Goal: Subscribe to service/newsletter

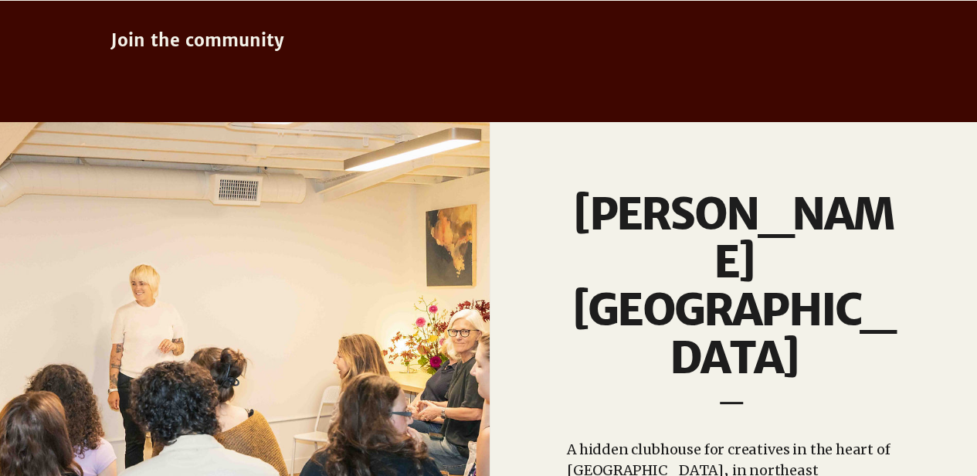
scroll to position [1390, 0]
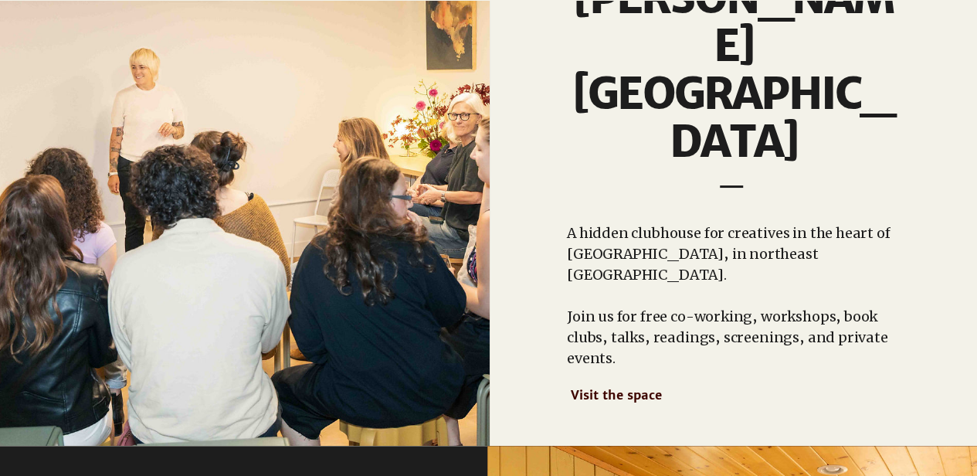
click at [645, 386] on span "Visit the space" at bounding box center [616, 393] width 91 height 15
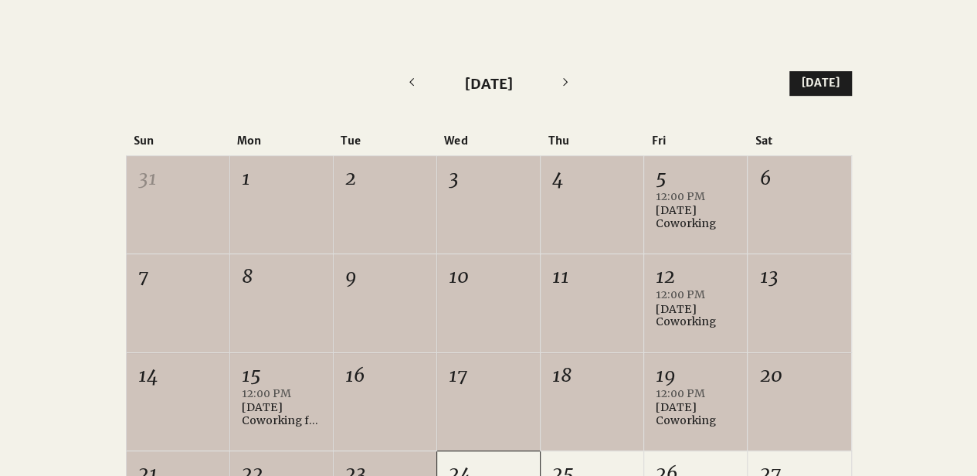
scroll to position [309, 0]
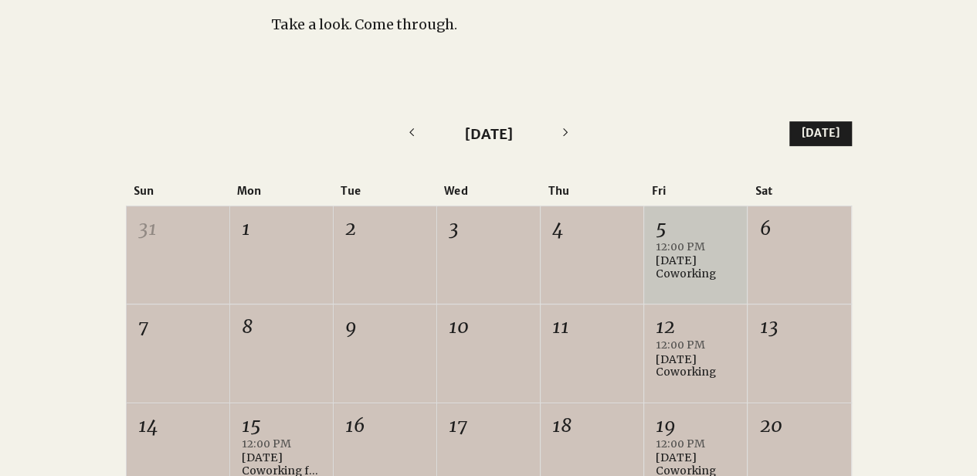
click at [710, 268] on div "[DATE] Coworking" at bounding box center [696, 267] width 80 height 26
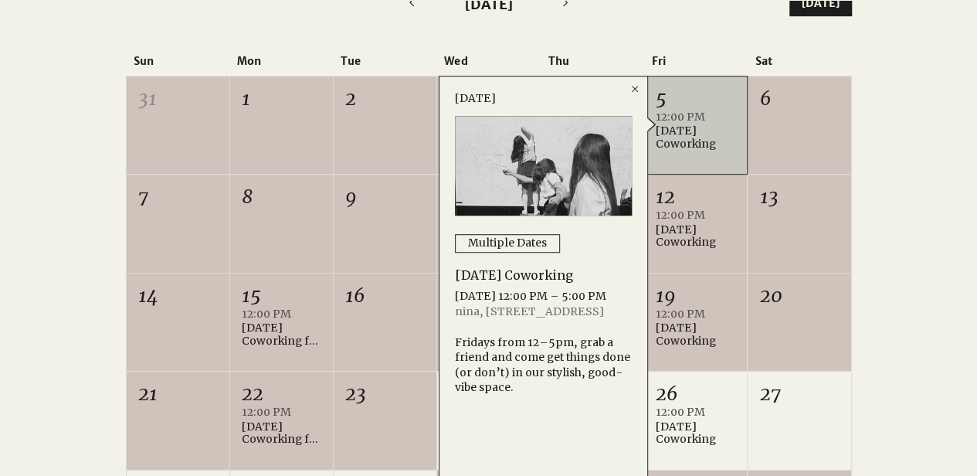
scroll to position [463, 0]
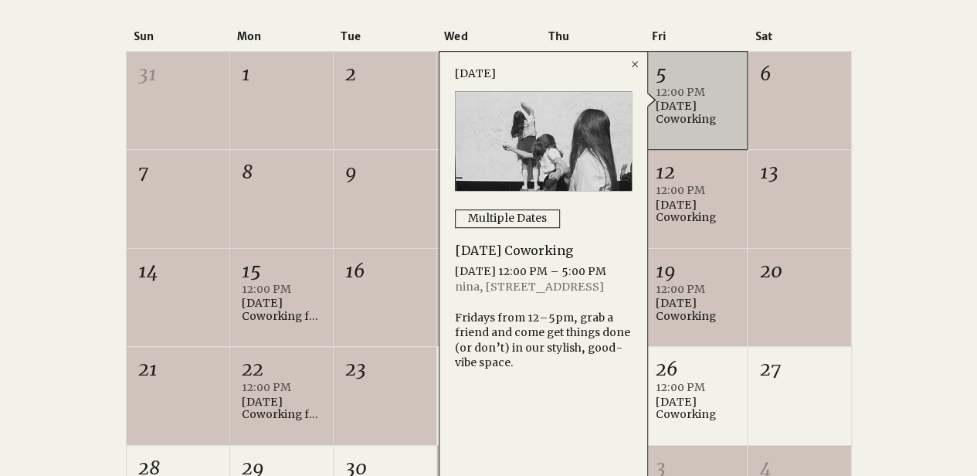
click at [954, 236] on div at bounding box center [488, 301] width 977 height 763
click at [639, 67] on icon "Close" at bounding box center [635, 64] width 12 height 12
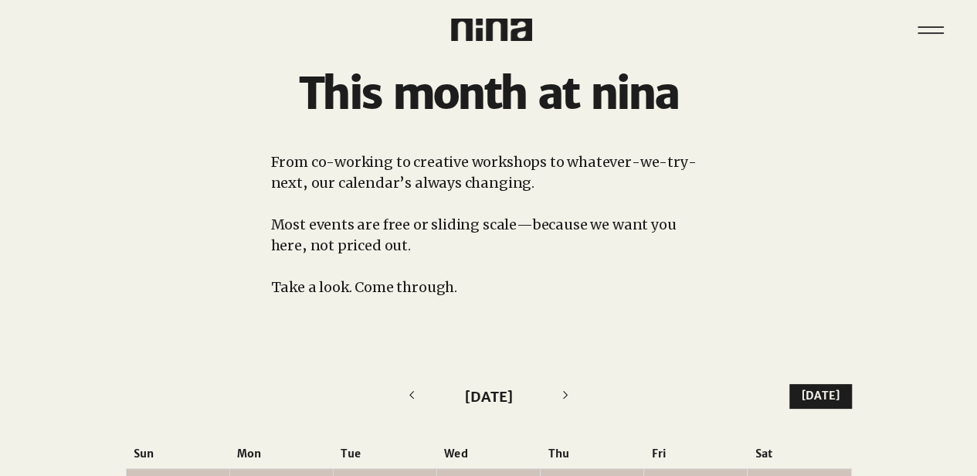
scroll to position [0, 0]
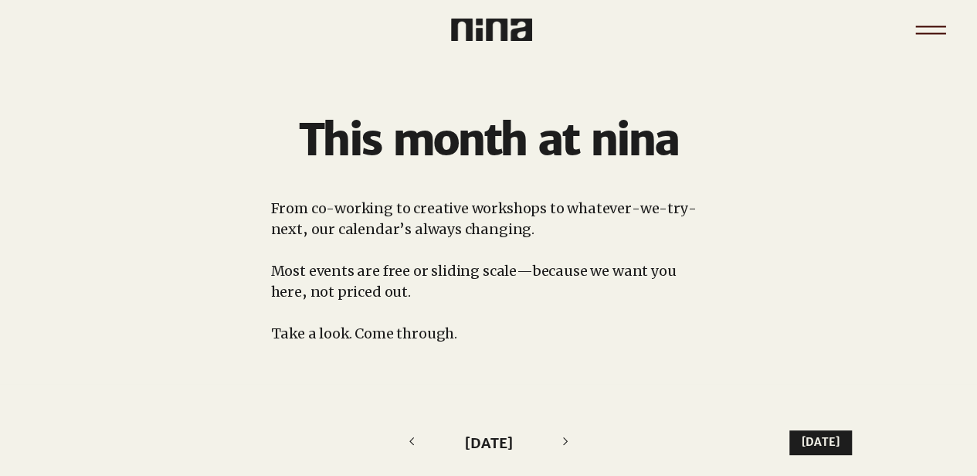
click at [937, 29] on icon "Menu" at bounding box center [930, 30] width 54 height 54
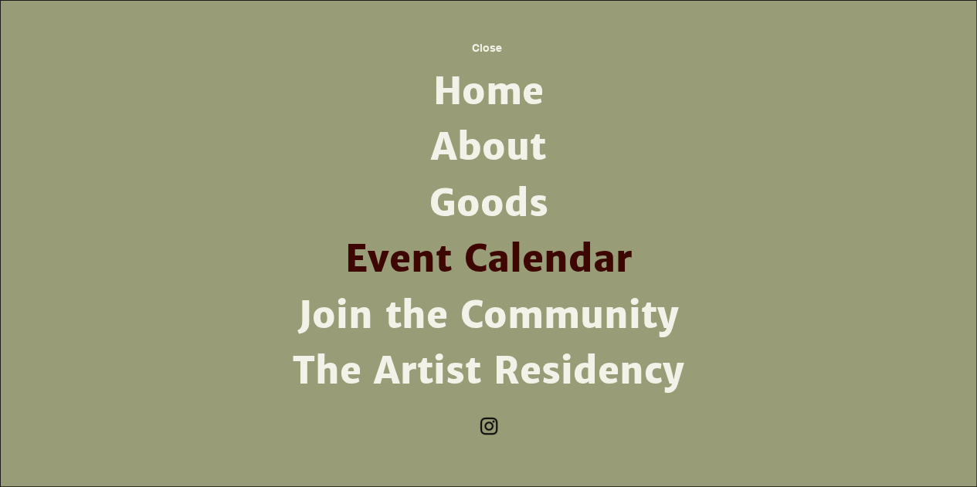
click at [477, 151] on link "About" at bounding box center [488, 148] width 403 height 56
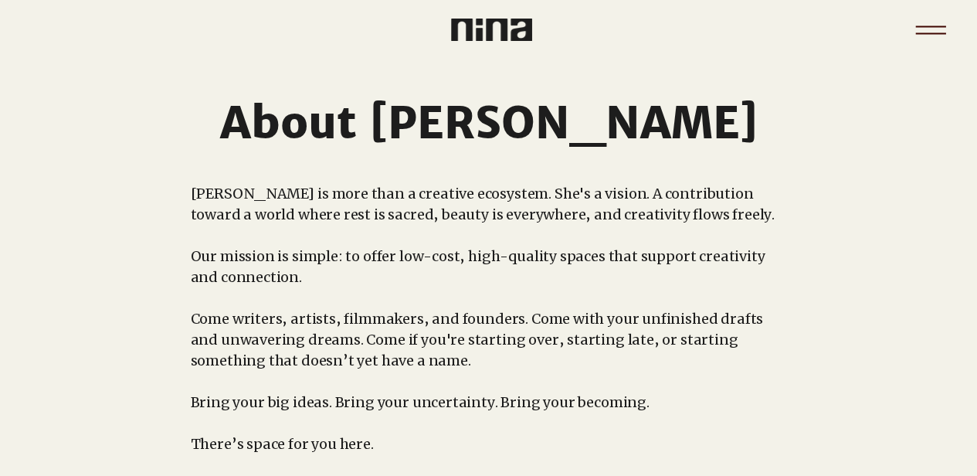
click at [930, 31] on icon "Menu" at bounding box center [930, 30] width 54 height 54
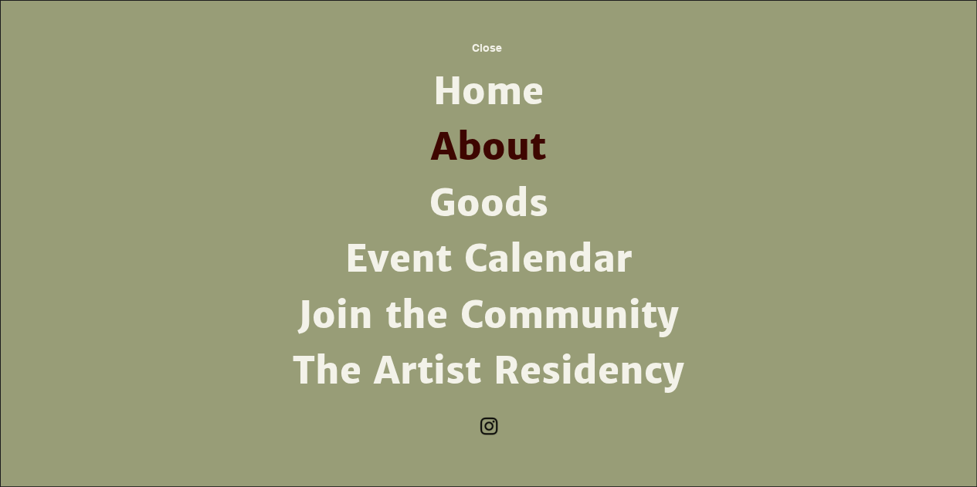
click at [448, 309] on link "Join the Community" at bounding box center [488, 316] width 403 height 56
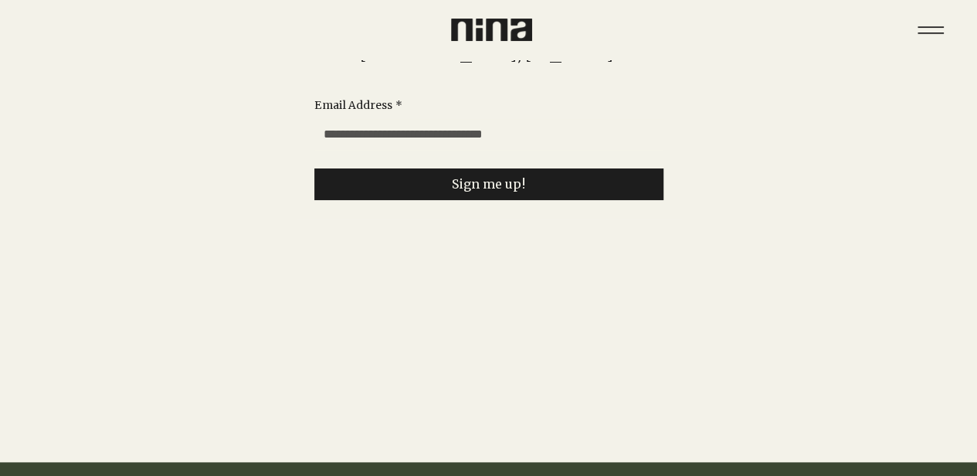
scroll to position [232, 0]
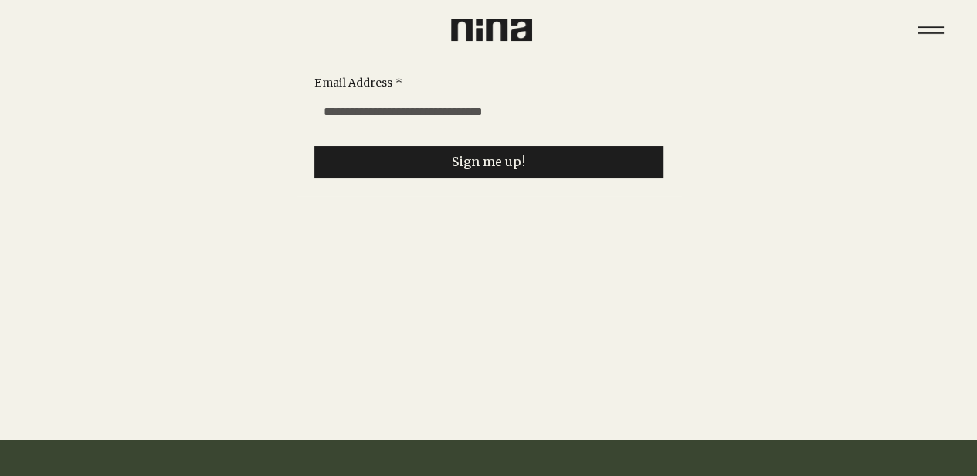
click at [490, 106] on input "Email Address *" at bounding box center [484, 112] width 340 height 31
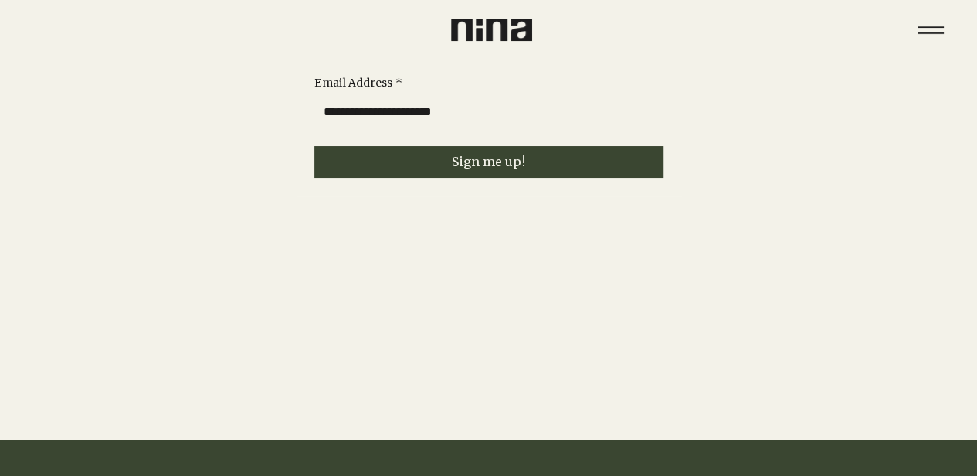
type input "**********"
click at [483, 155] on button "Sign me up!" at bounding box center [488, 162] width 349 height 32
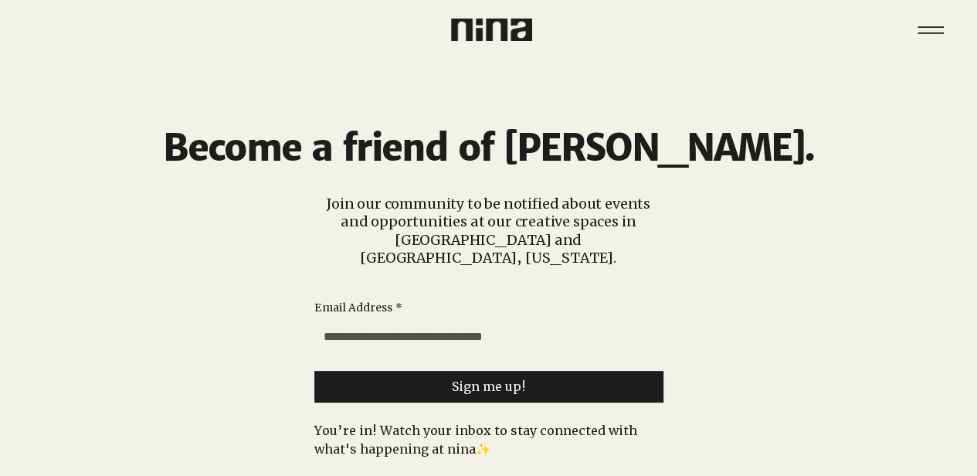
scroll to position [0, 0]
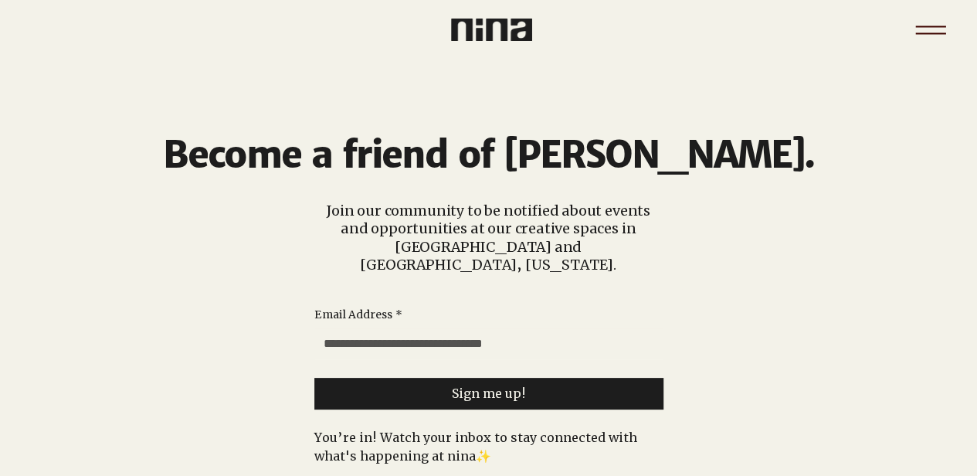
click at [923, 26] on icon "Menu" at bounding box center [930, 26] width 30 height 2
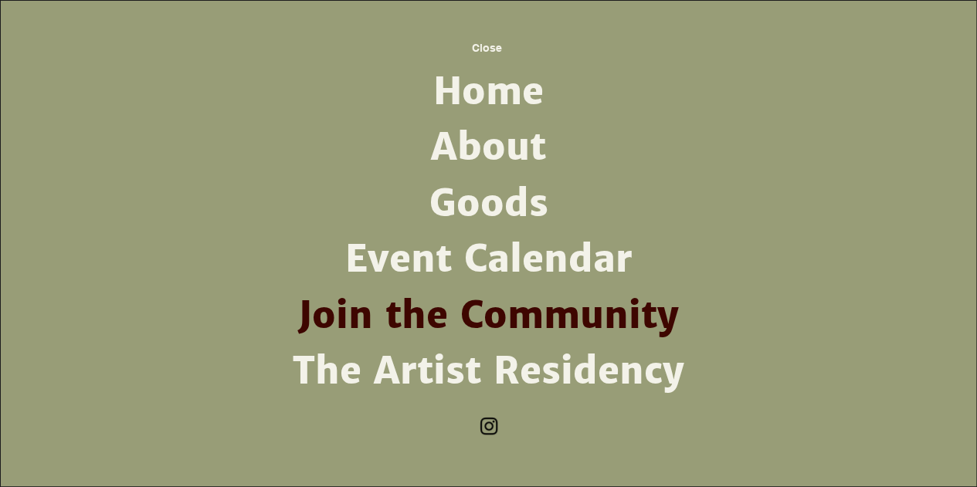
click at [474, 152] on link "About" at bounding box center [488, 148] width 403 height 56
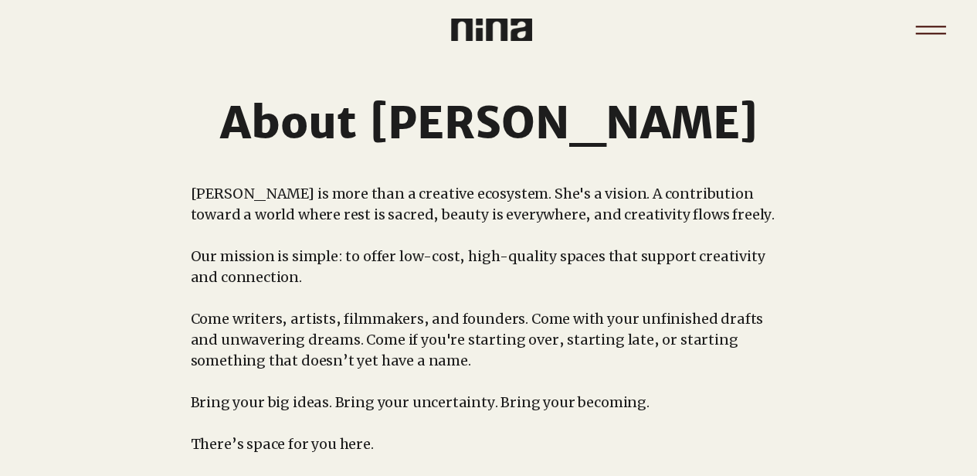
click at [914, 28] on icon "Menu" at bounding box center [930, 30] width 54 height 54
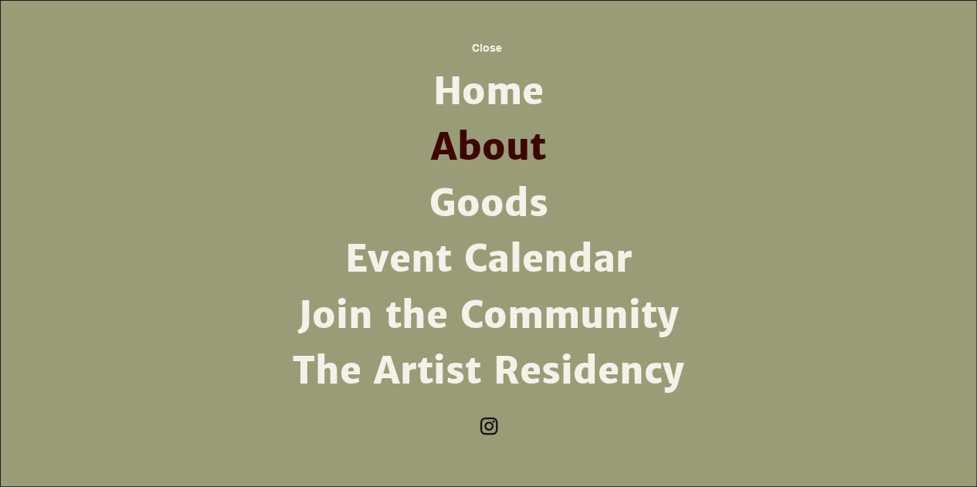
click at [551, 374] on link "The Artist Residency" at bounding box center [488, 372] width 403 height 56
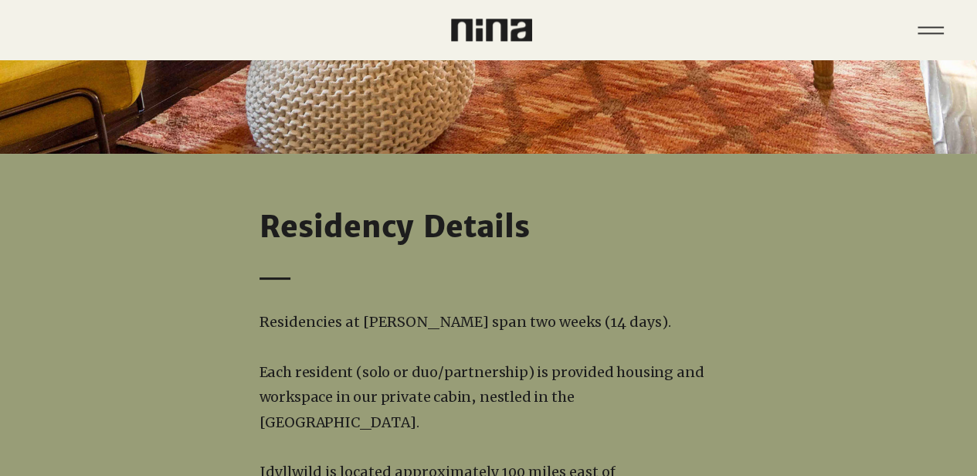
scroll to position [1158, 0]
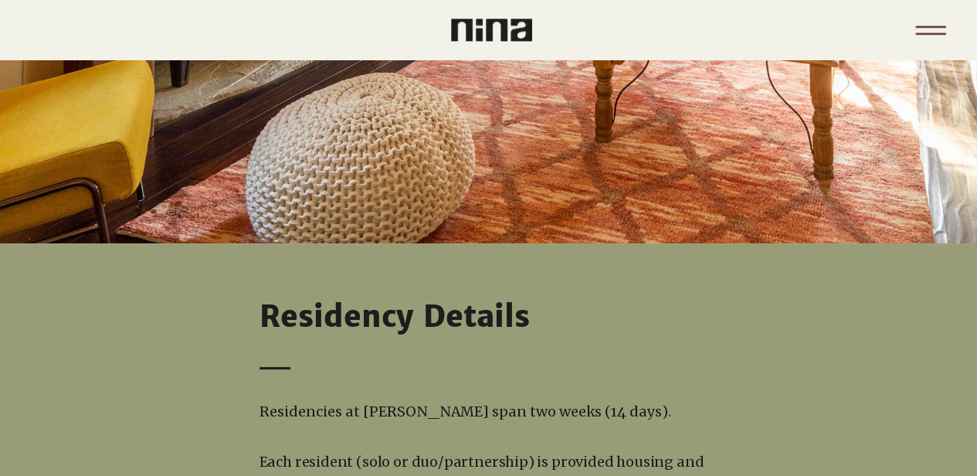
click at [936, 32] on icon "Menu" at bounding box center [930, 33] width 30 height 2
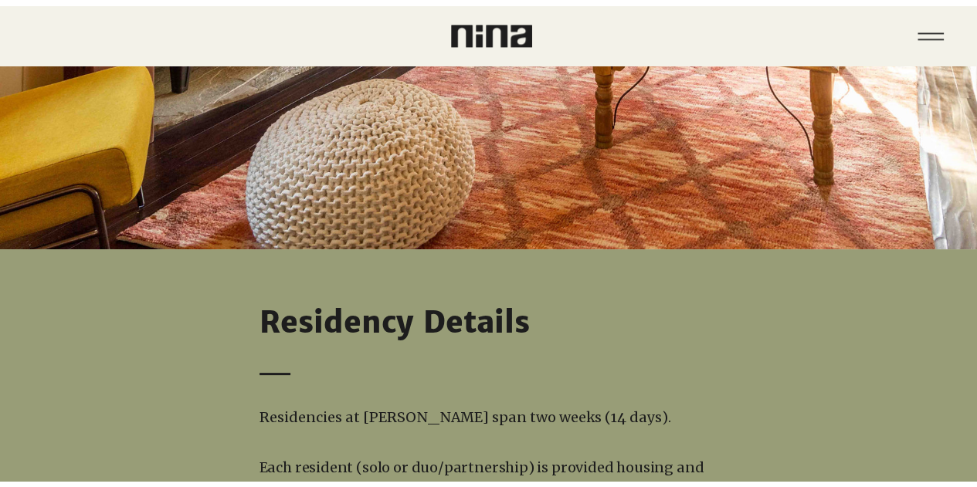
scroll to position [0, 0]
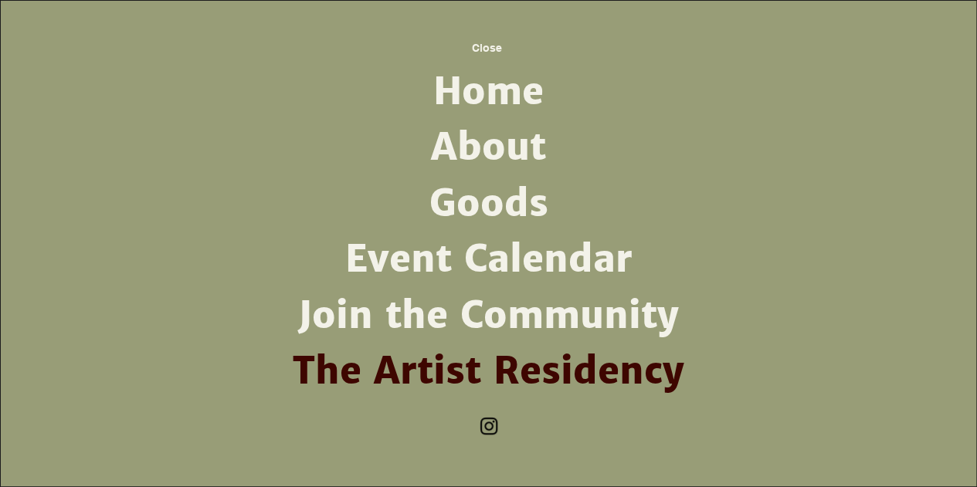
click at [482, 270] on link "Event Calendar" at bounding box center [488, 260] width 403 height 56
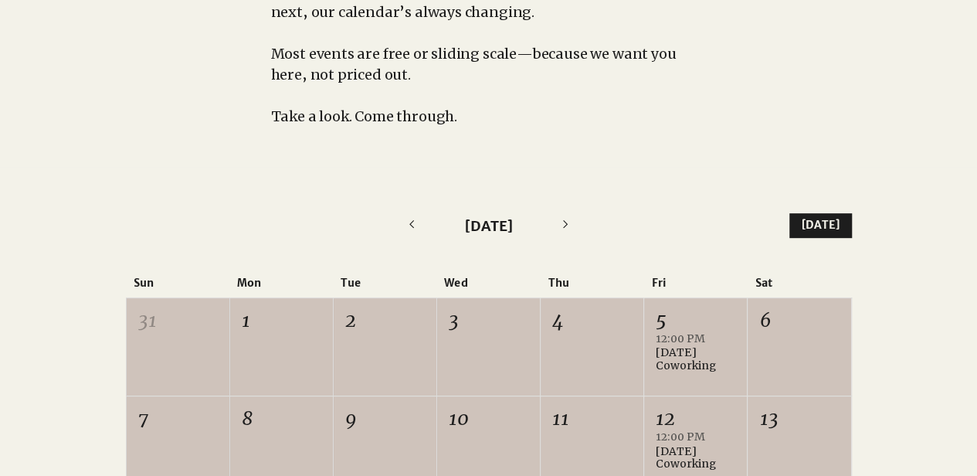
scroll to position [309, 0]
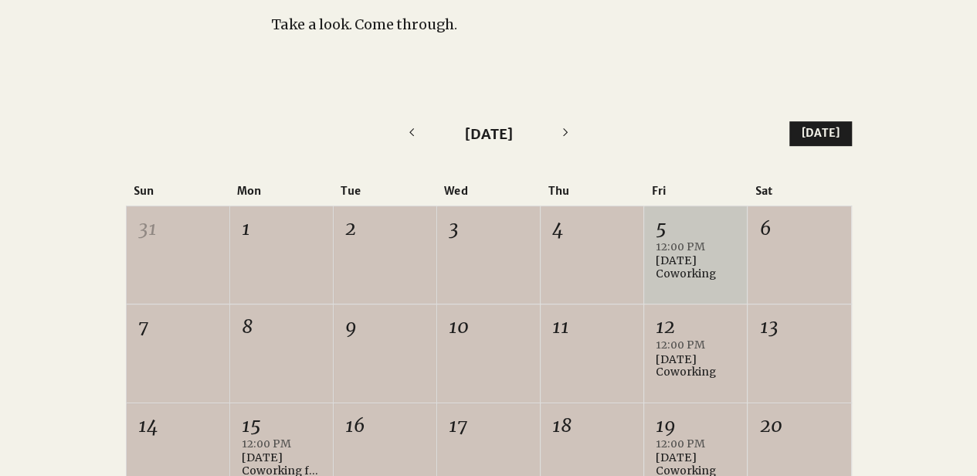
click at [695, 253] on div "12:00 PM" at bounding box center [696, 246] width 80 height 15
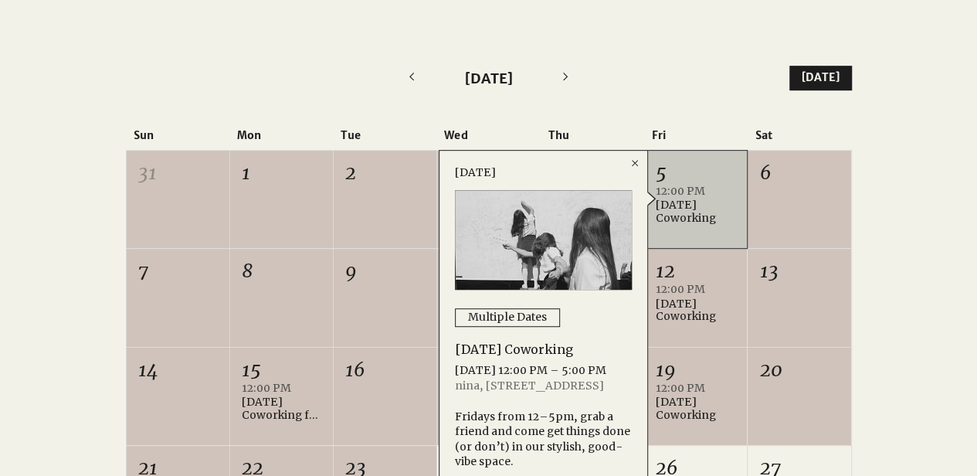
scroll to position [463, 0]
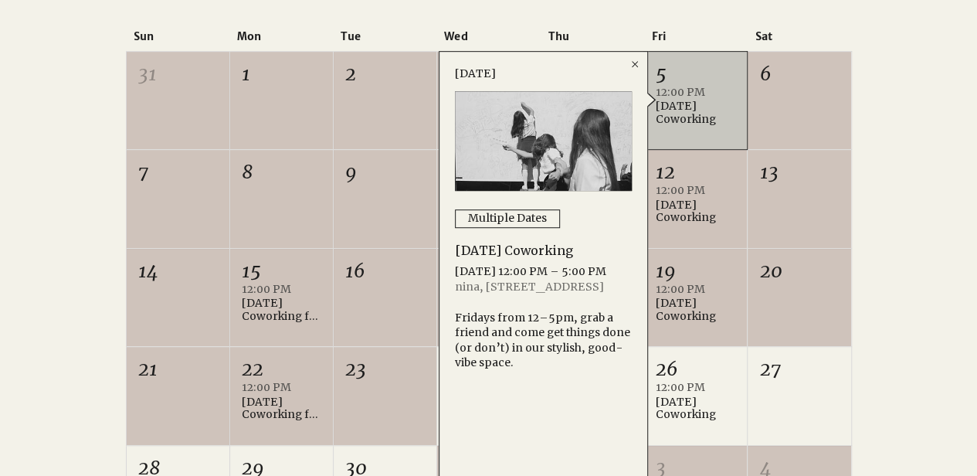
click at [954, 246] on div at bounding box center [488, 301] width 977 height 763
click at [633, 69] on icon "Close" at bounding box center [635, 64] width 12 height 12
